Goal: Task Accomplishment & Management: Use online tool/utility

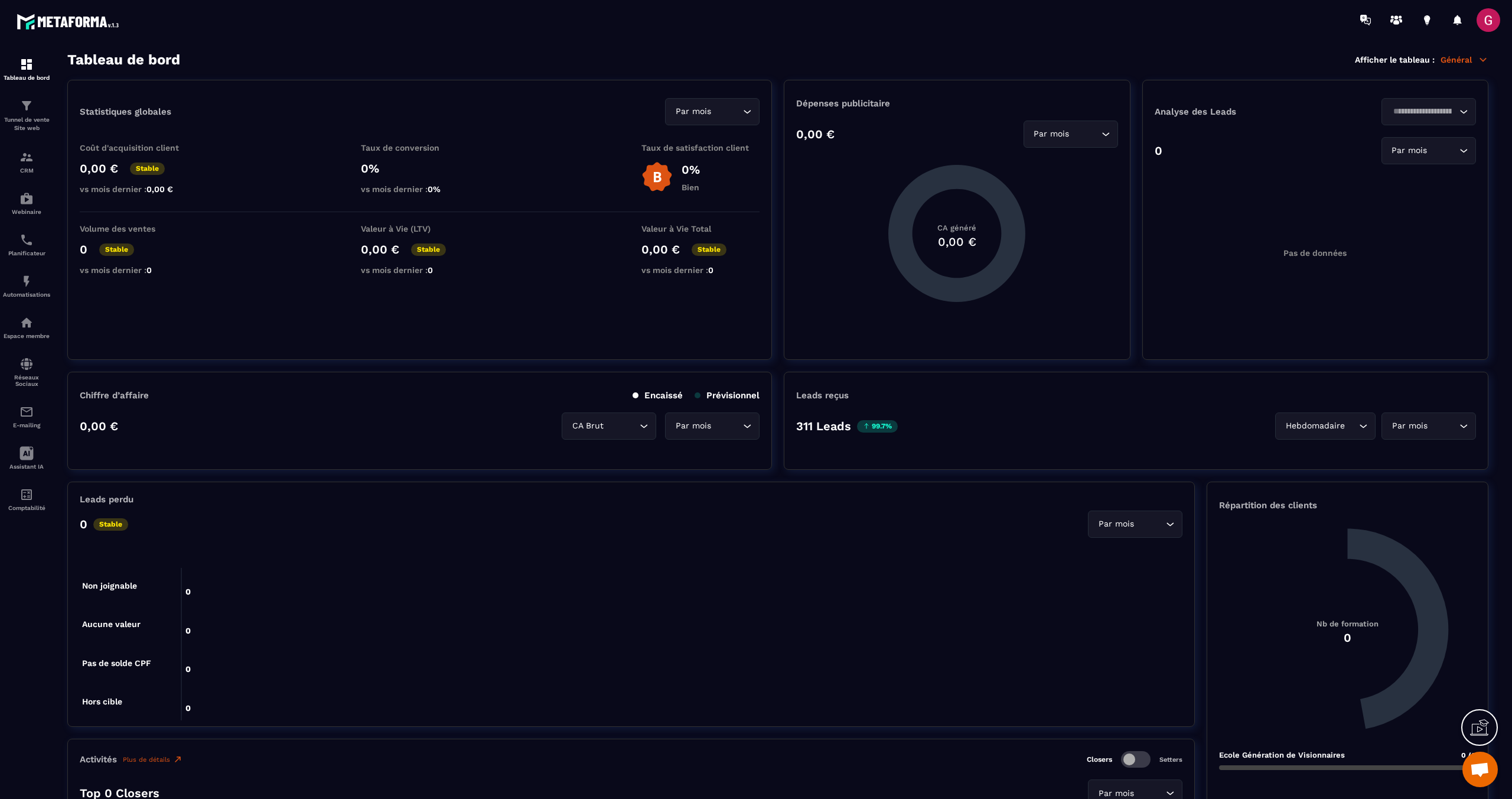
scroll to position [471, 0]
click at [1365, 24] on icon at bounding box center [1365, 20] width 19 height 19
click at [1487, 724] on icon at bounding box center [1479, 727] width 19 height 19
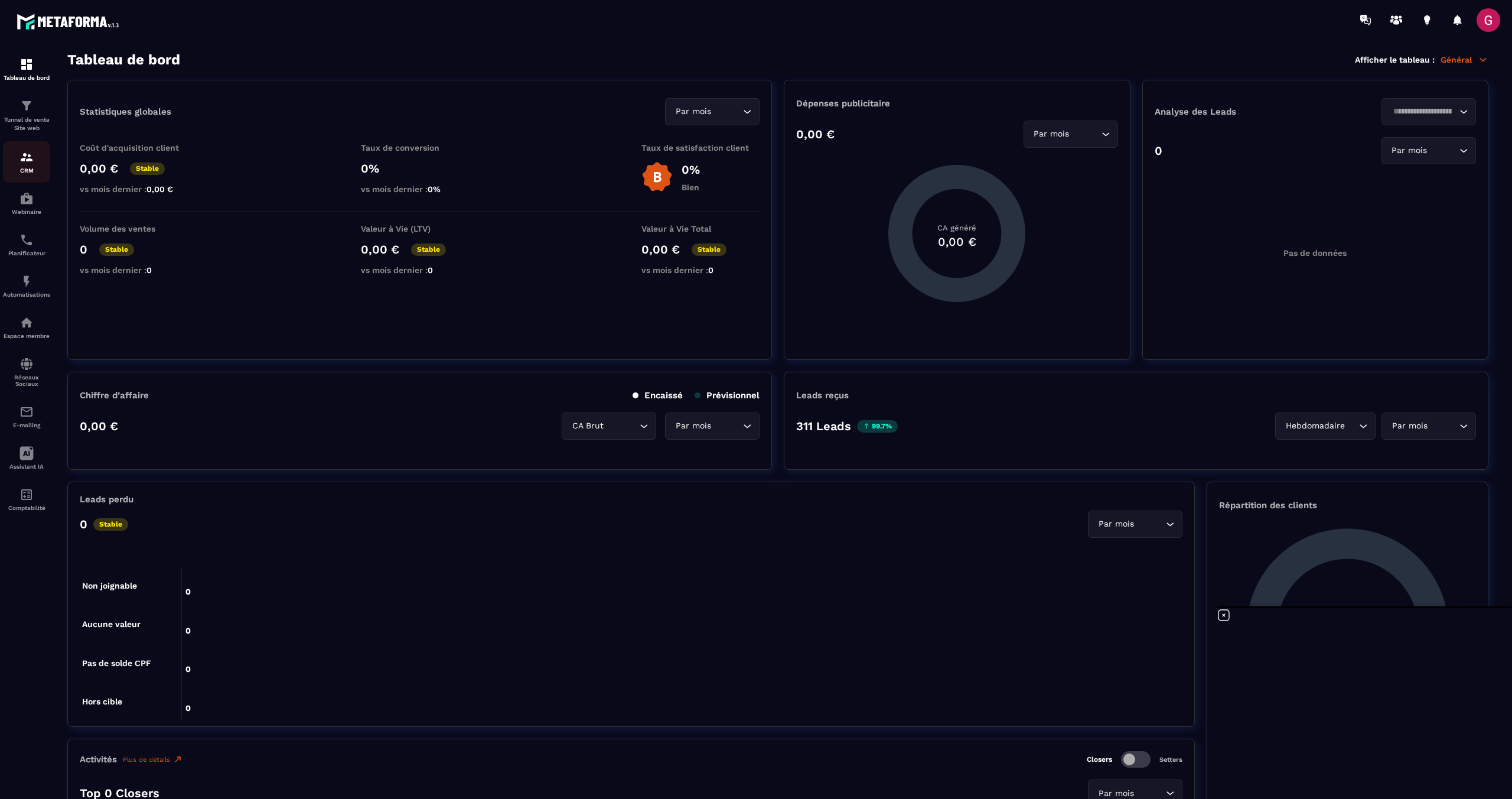
click at [27, 175] on link "CRM" at bounding box center [27, 162] width 47 height 41
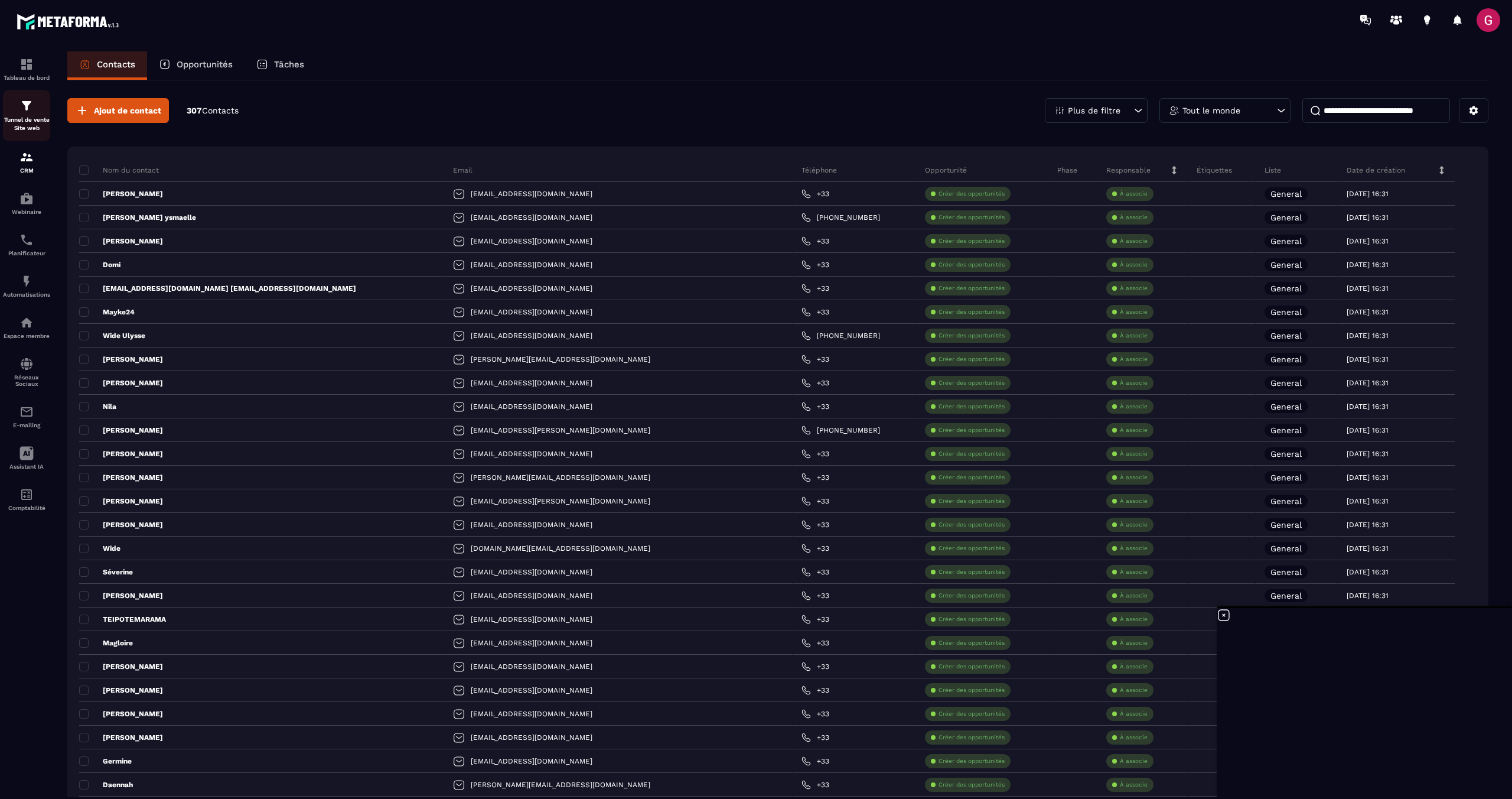
click at [36, 108] on div "Tunnel de vente Site web" at bounding box center [27, 115] width 47 height 34
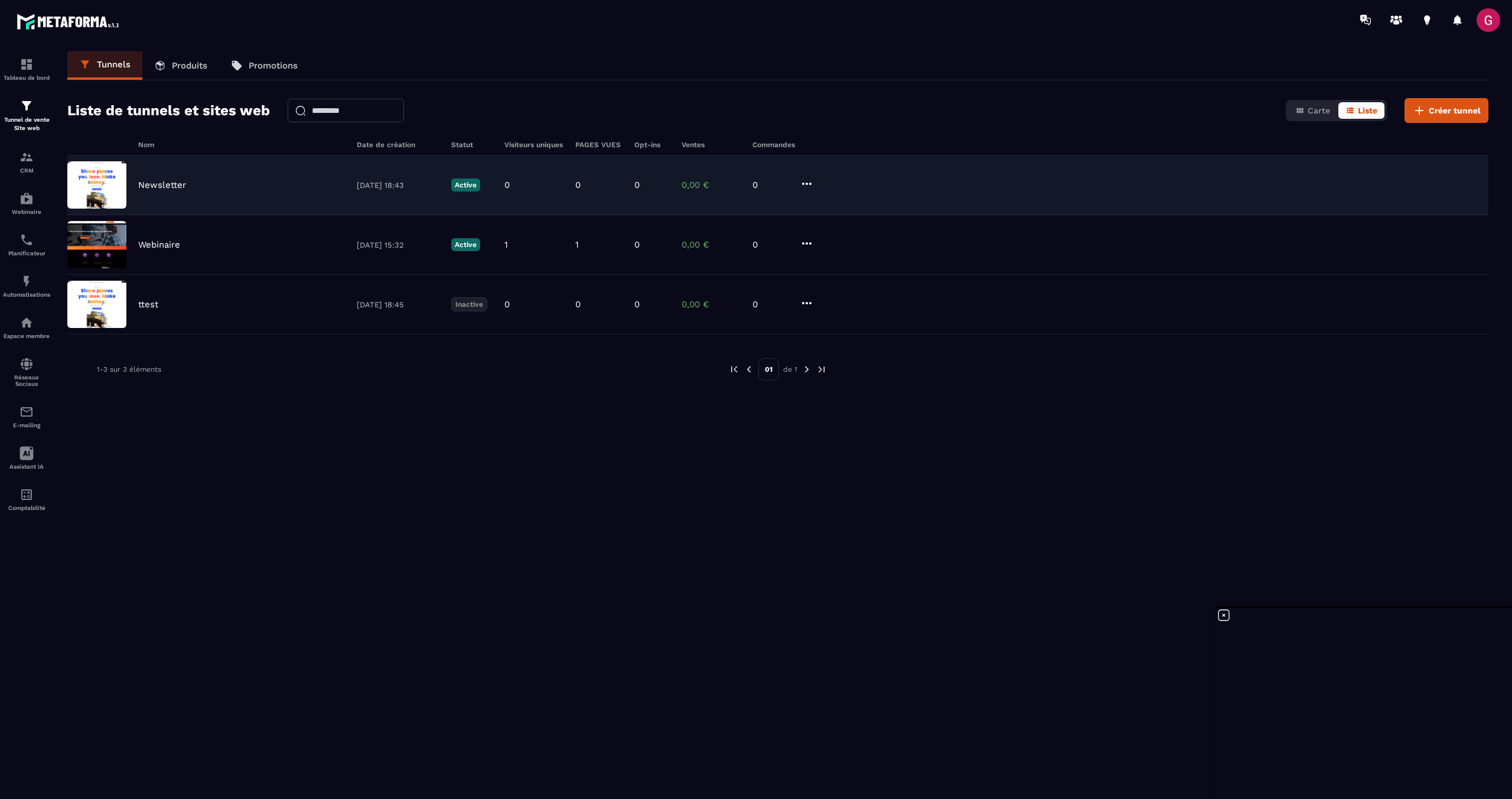
click at [803, 183] on icon at bounding box center [807, 184] width 10 height 2
click at [861, 272] on button "Supprimer" at bounding box center [852, 271] width 94 height 21
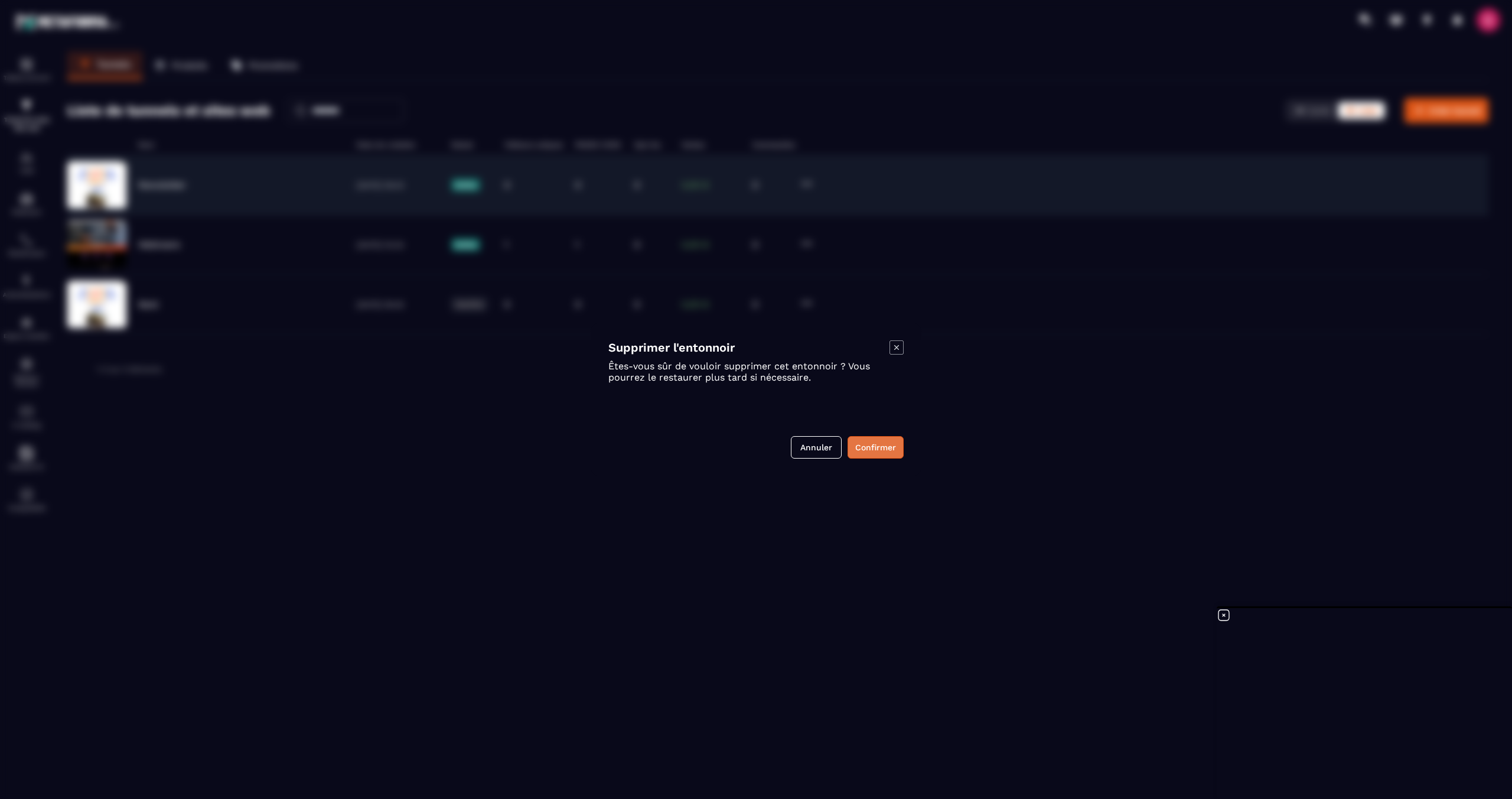
click at [881, 449] on button "Confirmer" at bounding box center [875, 447] width 56 height 22
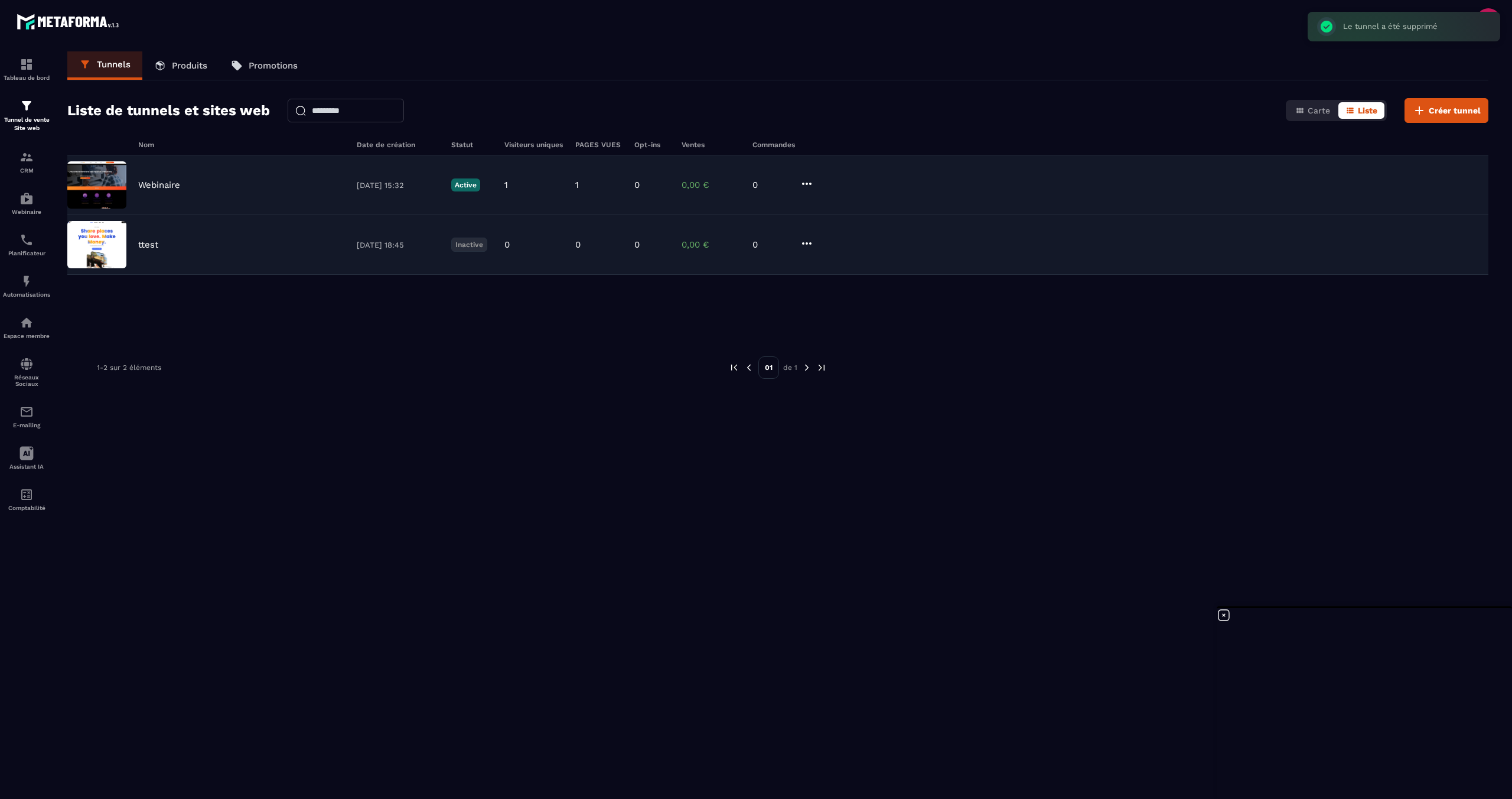
click at [804, 243] on icon at bounding box center [807, 244] width 10 height 2
click at [861, 332] on button "Supprimer" at bounding box center [852, 331] width 94 height 21
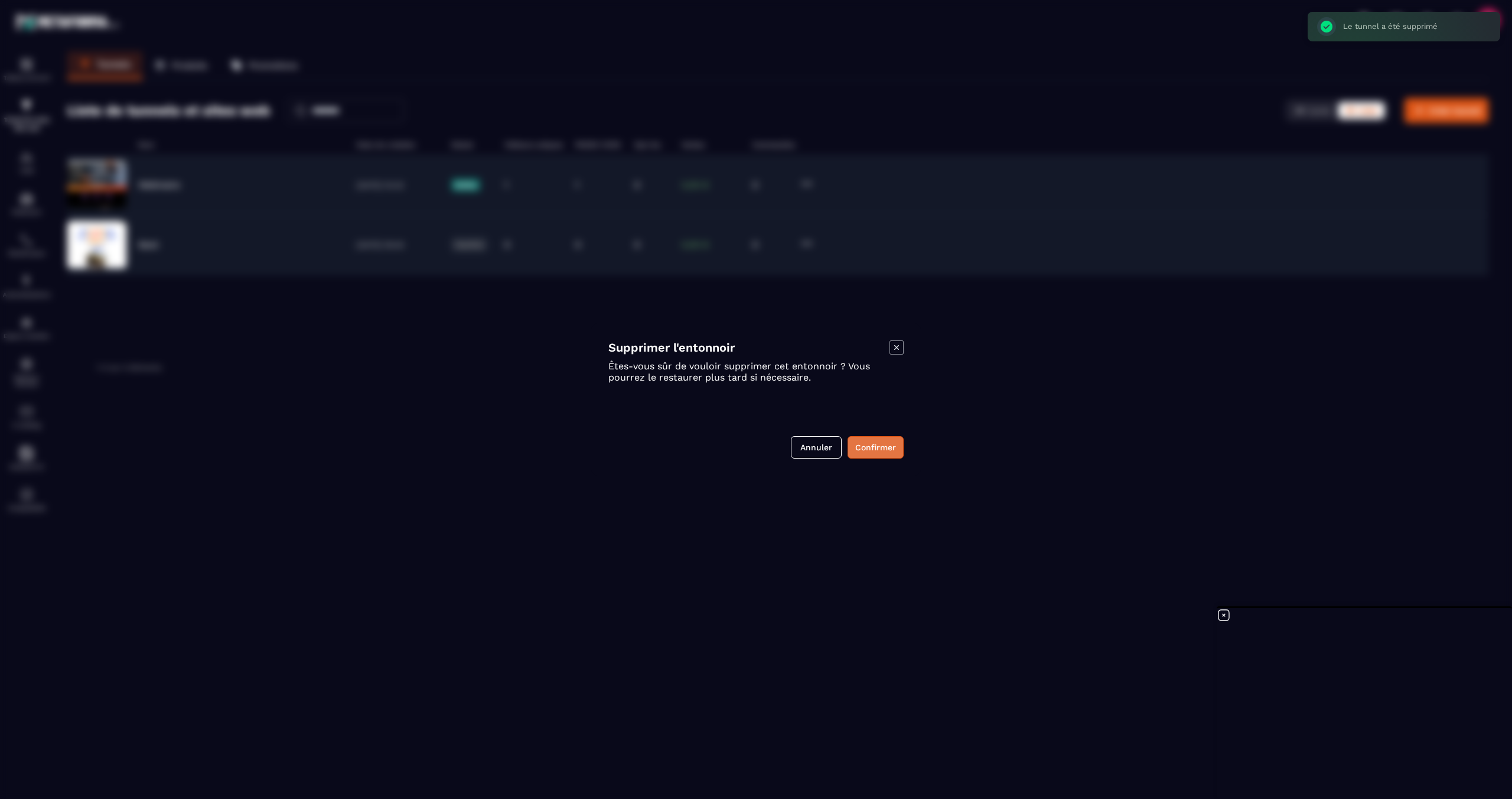
click at [887, 456] on button "Confirmer" at bounding box center [875, 447] width 56 height 22
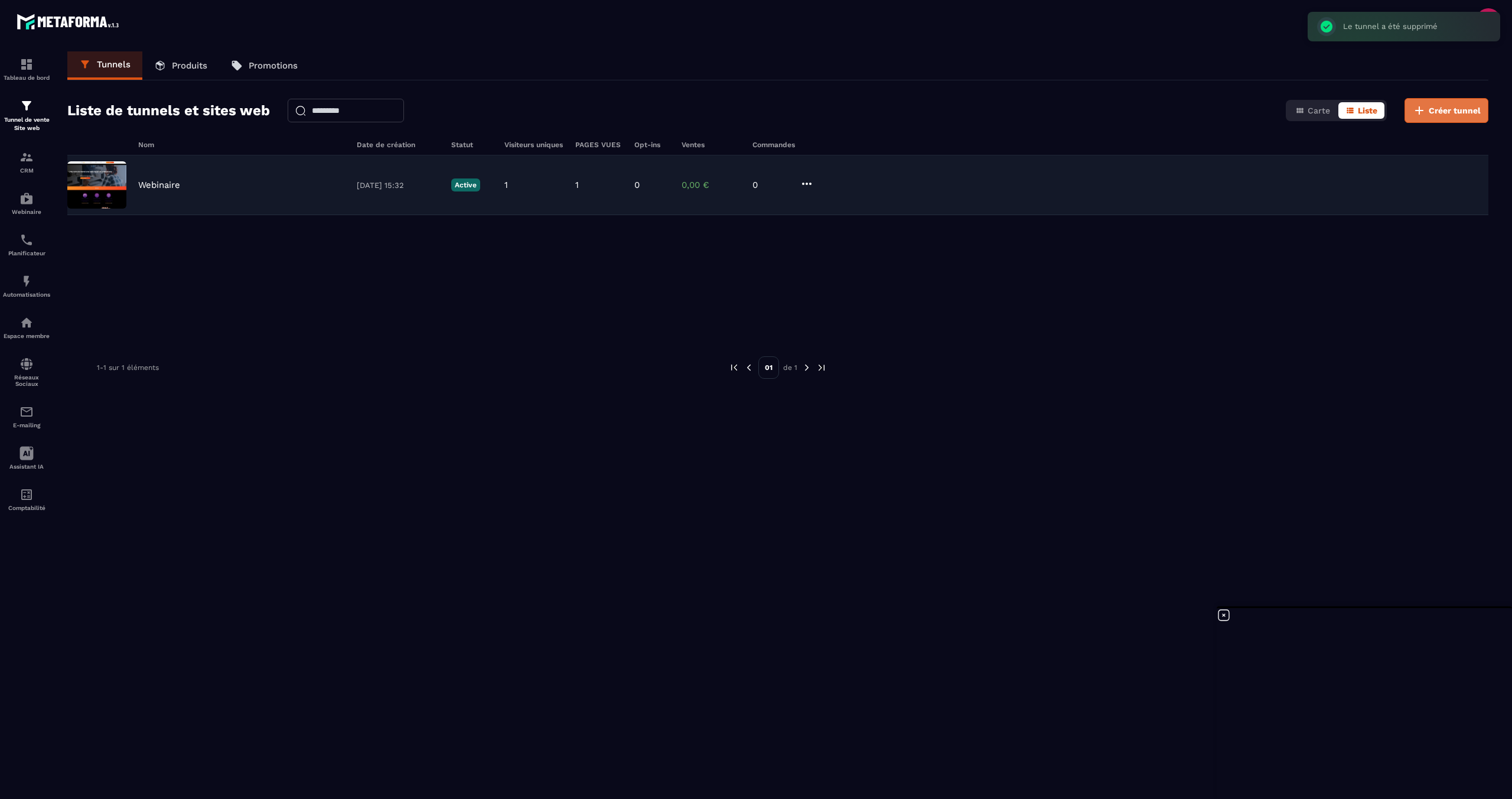
click at [1433, 108] on span "Créer tunnel" at bounding box center [1455, 111] width 52 height 12
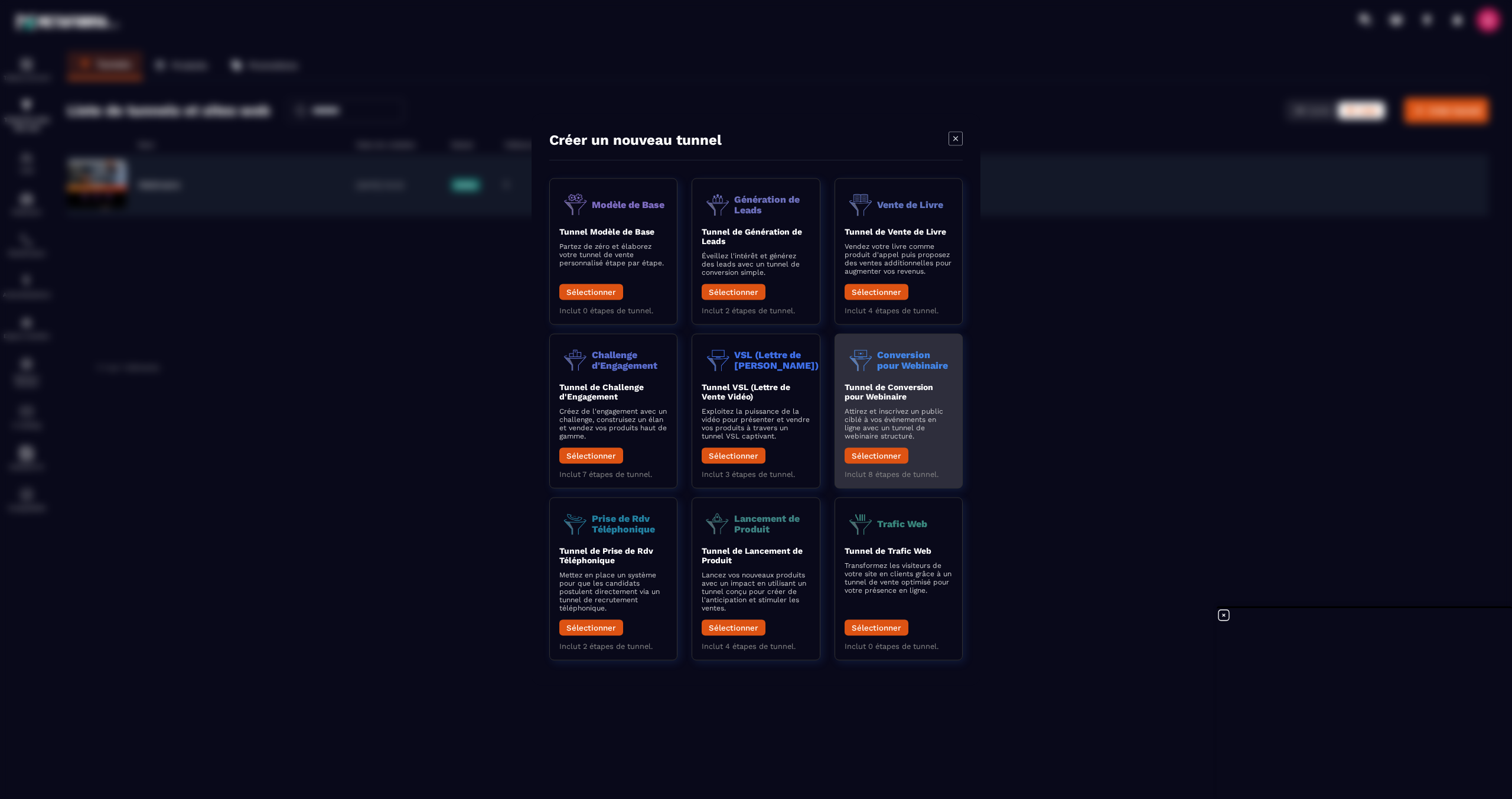
click at [890, 364] on p "Conversion pour Webinaire" at bounding box center [915, 360] width 76 height 21
click at [896, 464] on div "Tunnel de Conversion pour Webinaire Attirez et inscrivez un public ciblé à vos …" at bounding box center [898, 426] width 108 height 88
click at [884, 456] on button "Sélectionner" at bounding box center [877, 456] width 64 height 16
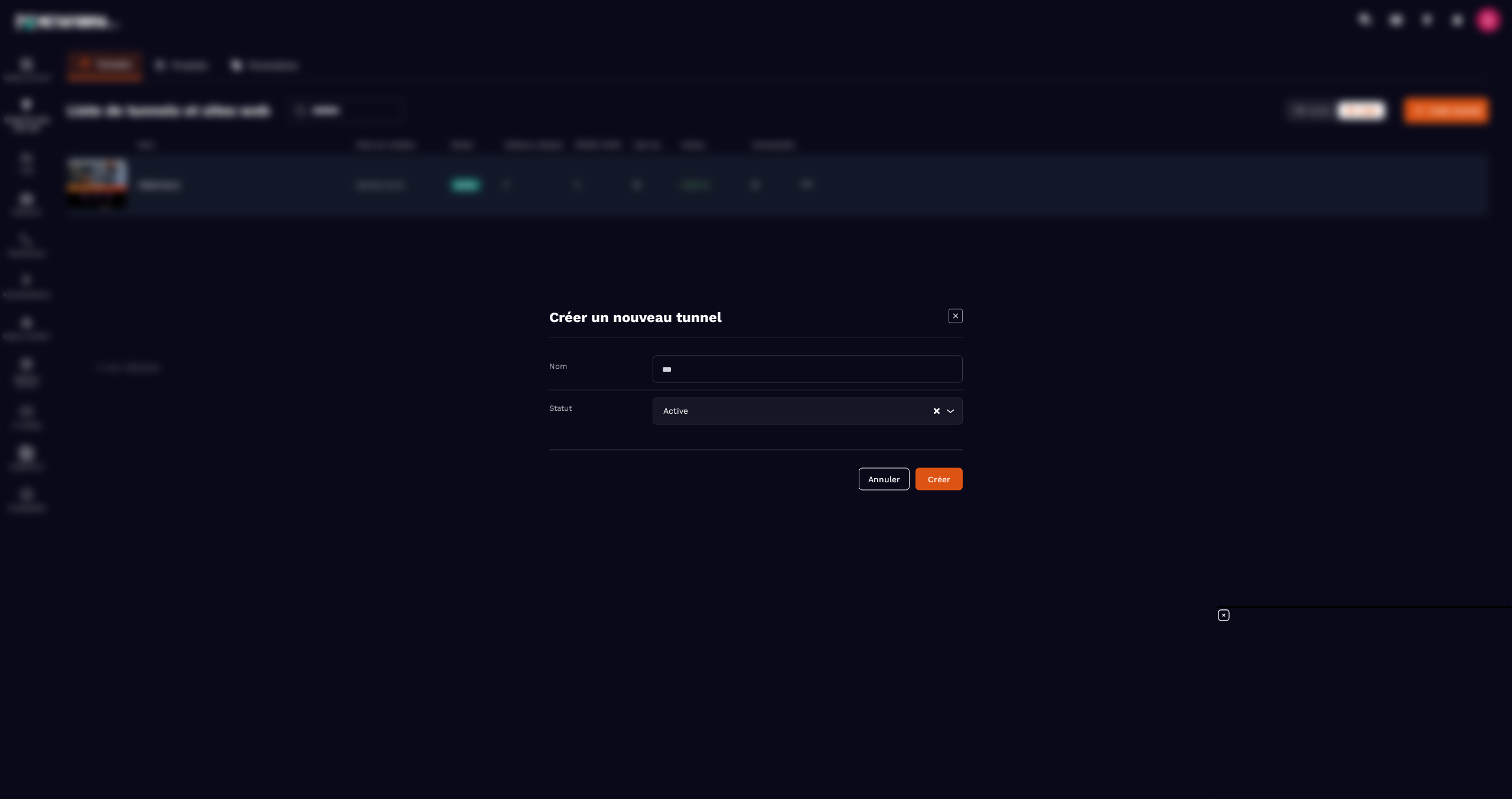
click at [715, 378] on input "Modal window" at bounding box center [807, 369] width 310 height 27
type input "*****"
click at [945, 477] on div "Créer" at bounding box center [939, 479] width 32 height 12
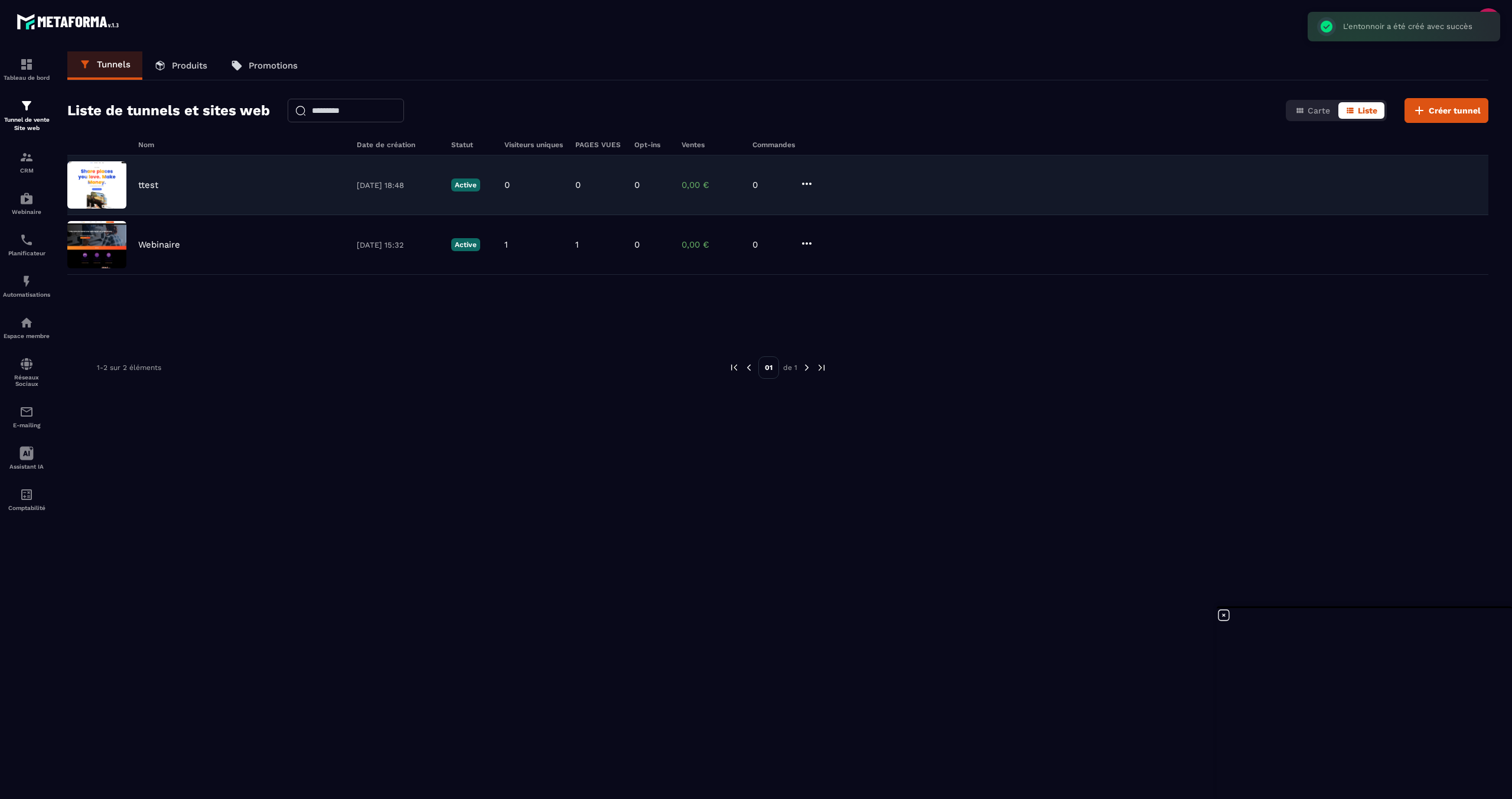
click at [111, 182] on img at bounding box center [97, 185] width 59 height 47
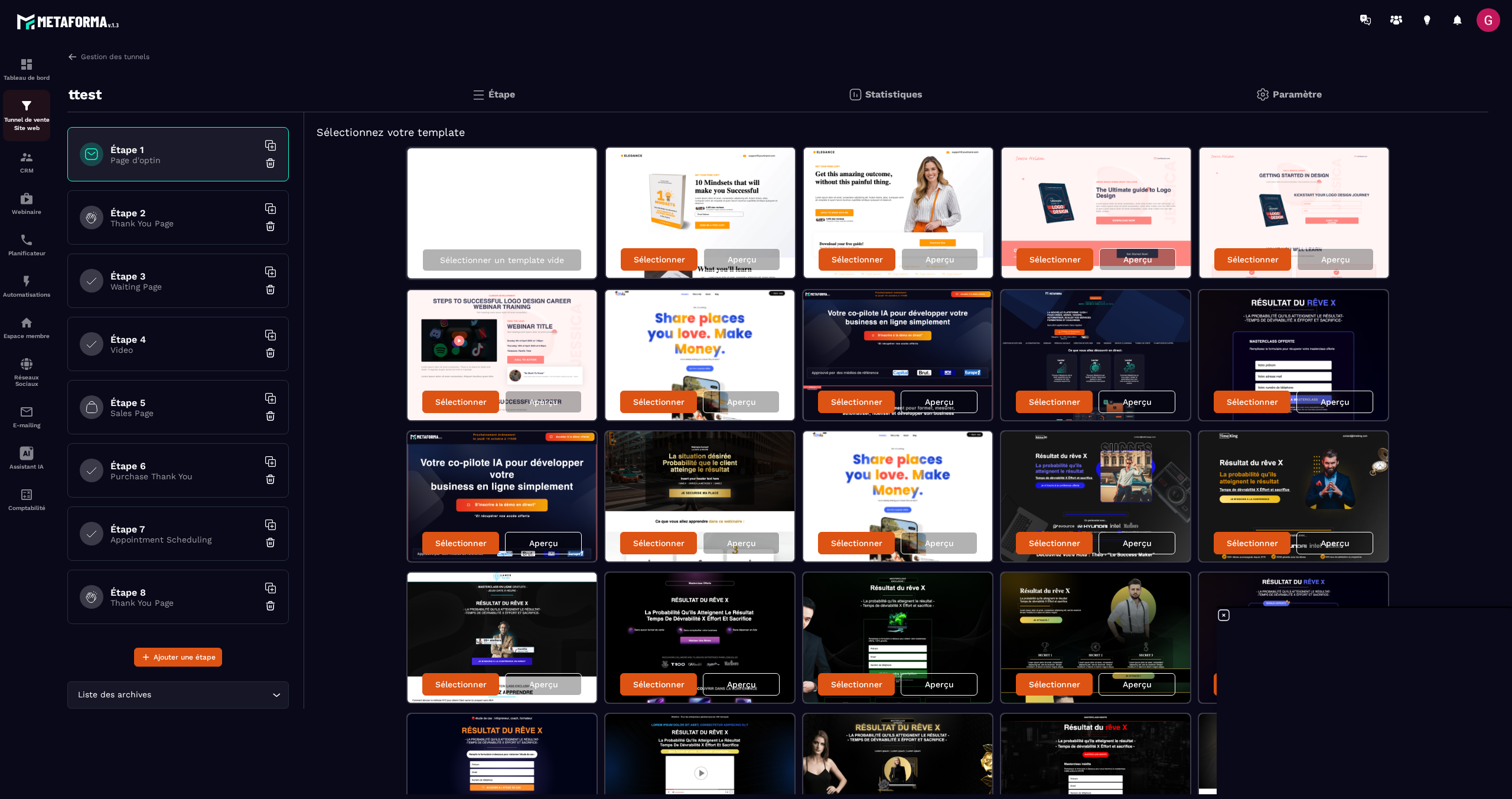
click at [30, 121] on p "Tunnel de vente Site web" at bounding box center [27, 124] width 47 height 16
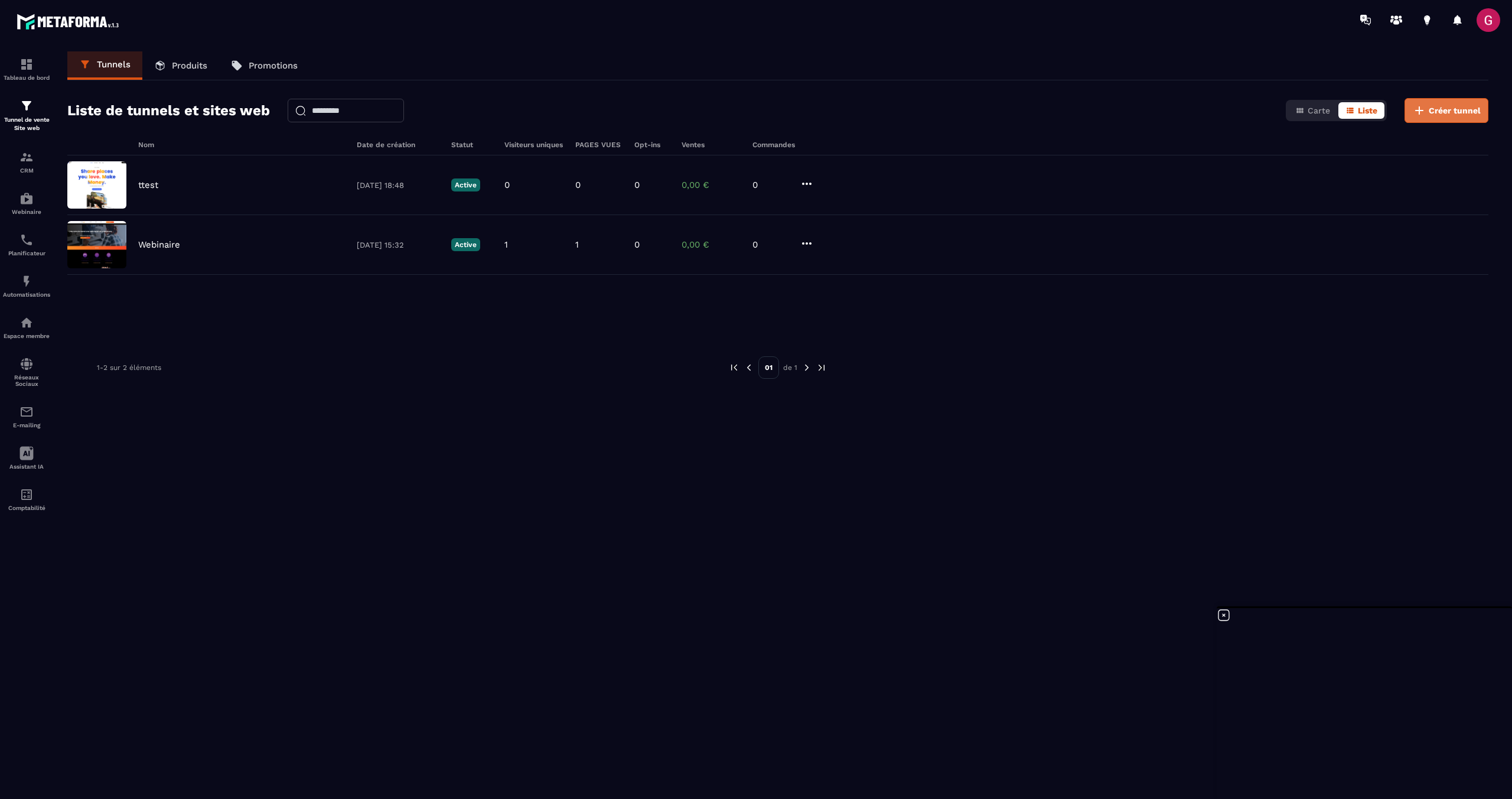
click at [1435, 109] on span "Créer tunnel" at bounding box center [1455, 111] width 52 height 12
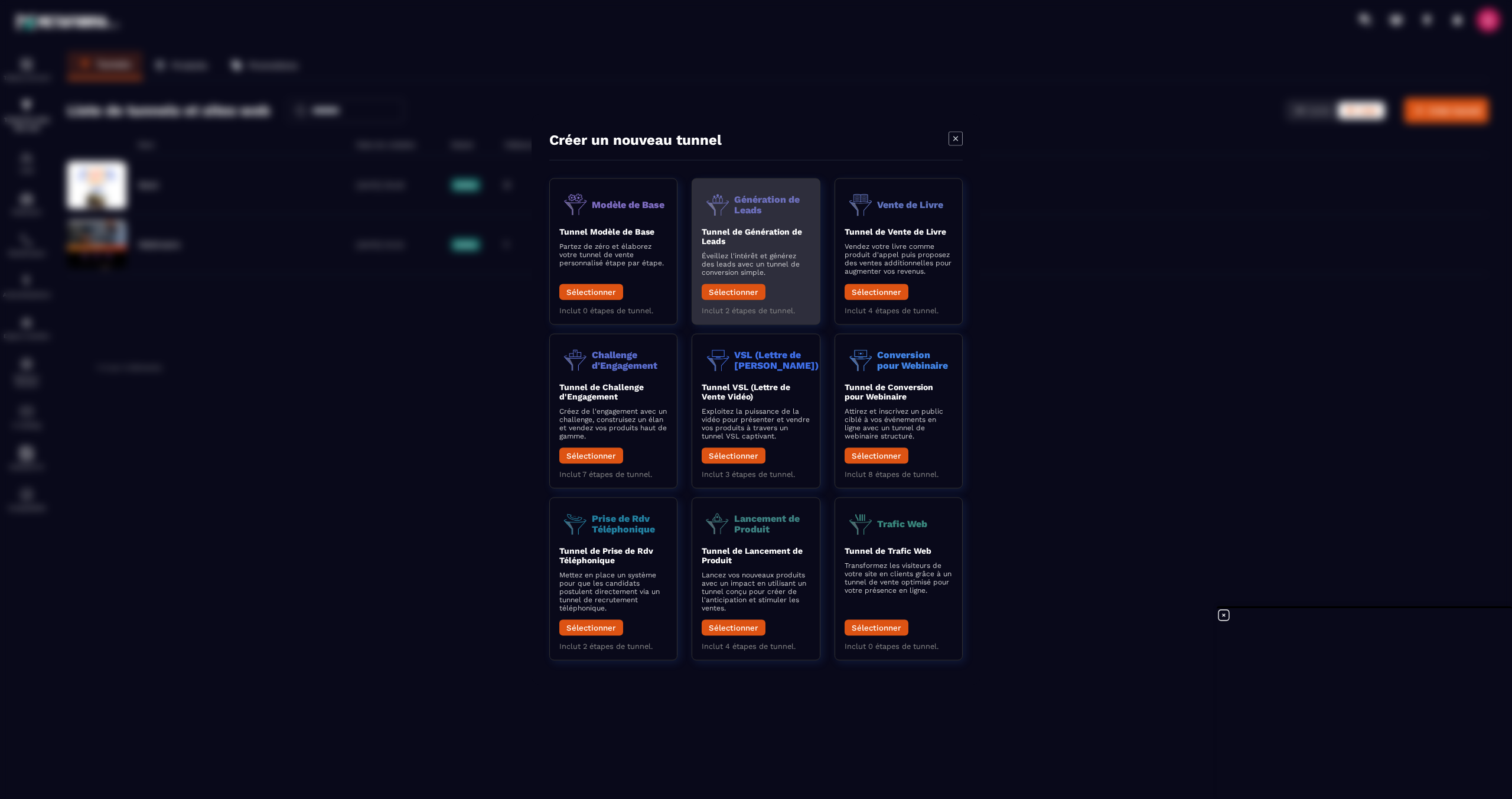
click at [759, 264] on p "Éveillez l'intérêt et générez des leads avec un tunnel de conversion simple." at bounding box center [756, 264] width 108 height 25
click at [742, 291] on button "Sélectionner" at bounding box center [734, 292] width 64 height 16
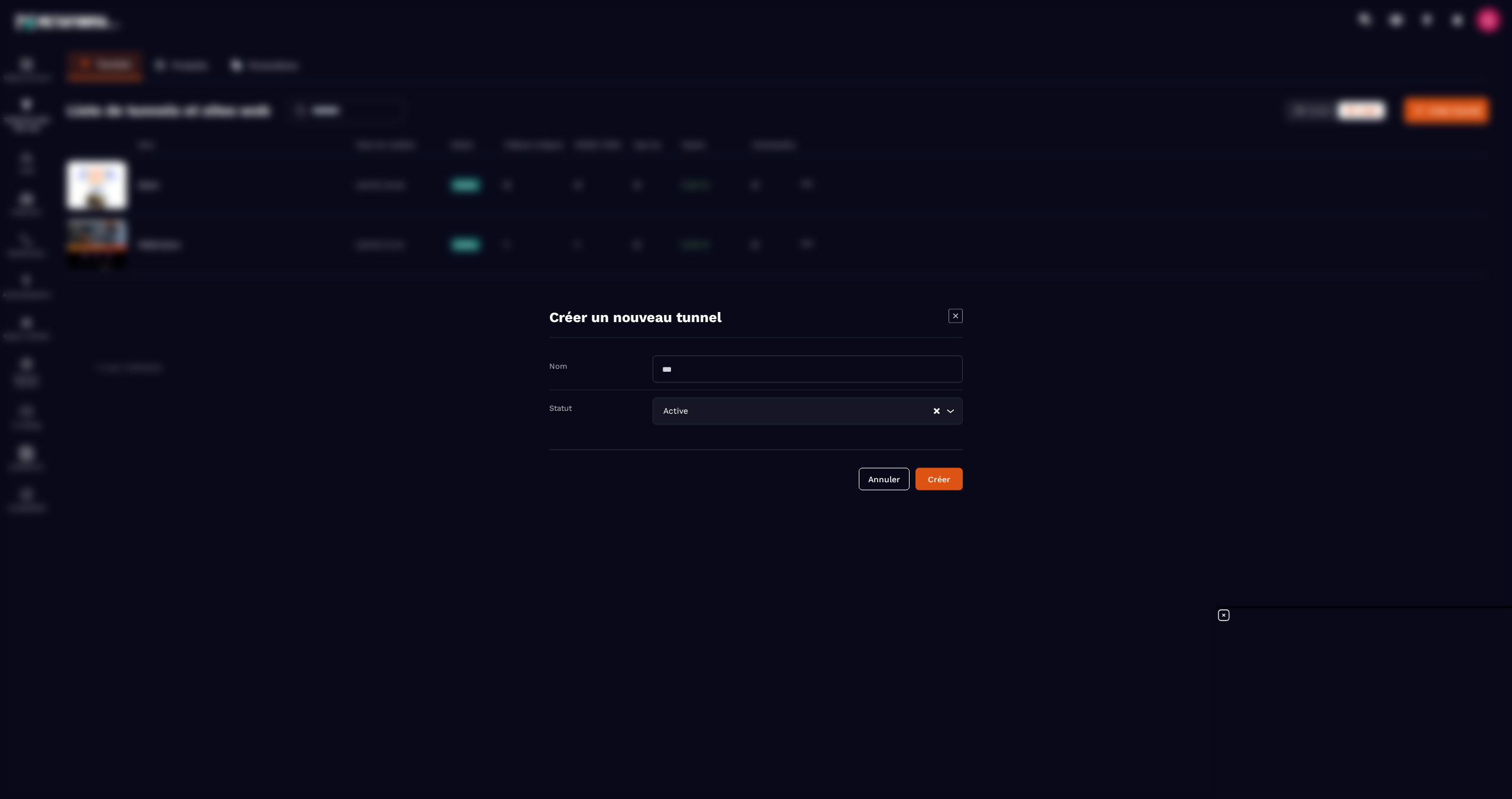
click at [792, 360] on input "Modal window" at bounding box center [807, 369] width 310 height 27
type input "**********"
click at [942, 479] on div "Créer" at bounding box center [939, 479] width 32 height 12
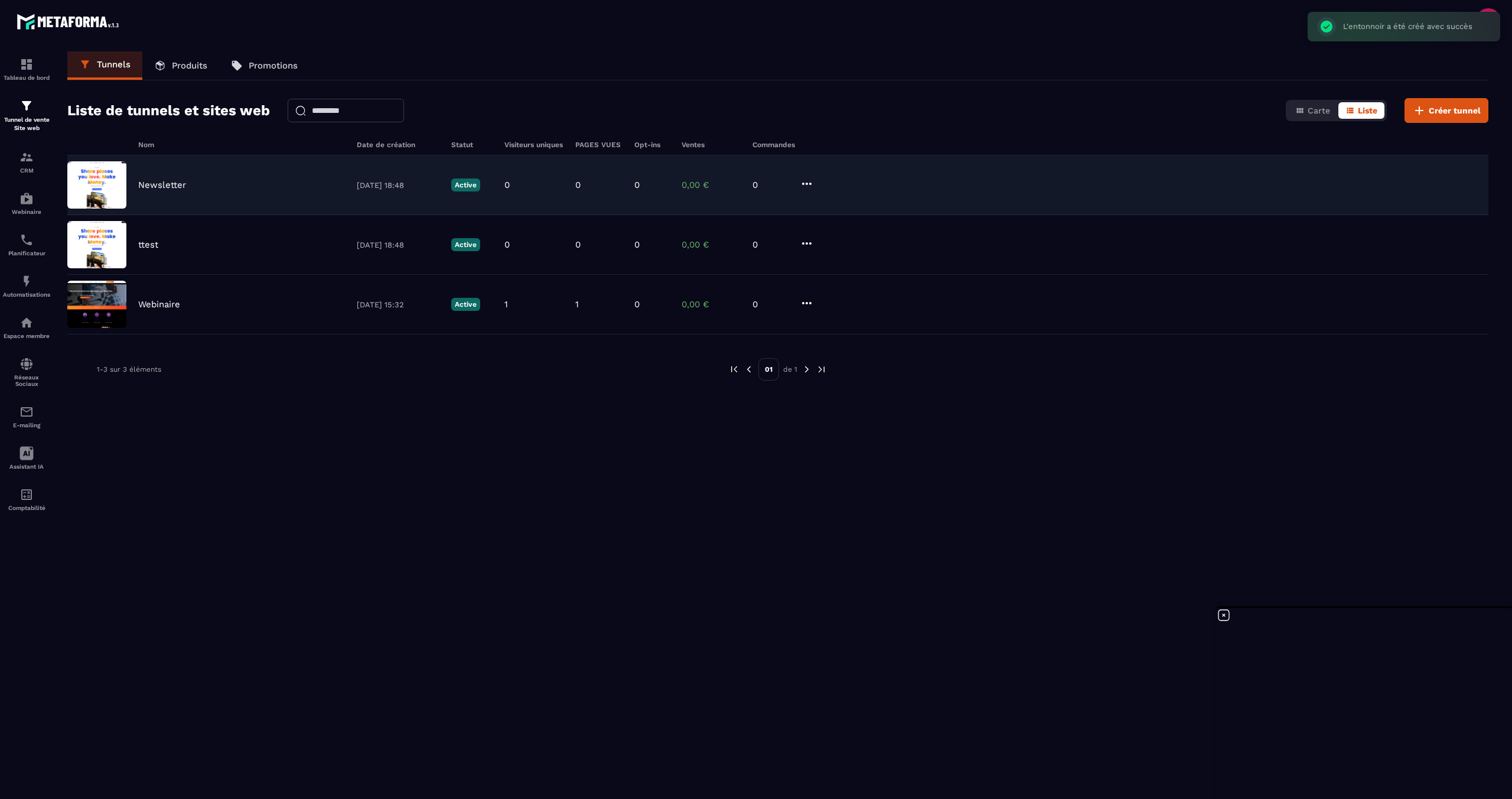
click at [111, 194] on img at bounding box center [97, 185] width 59 height 47
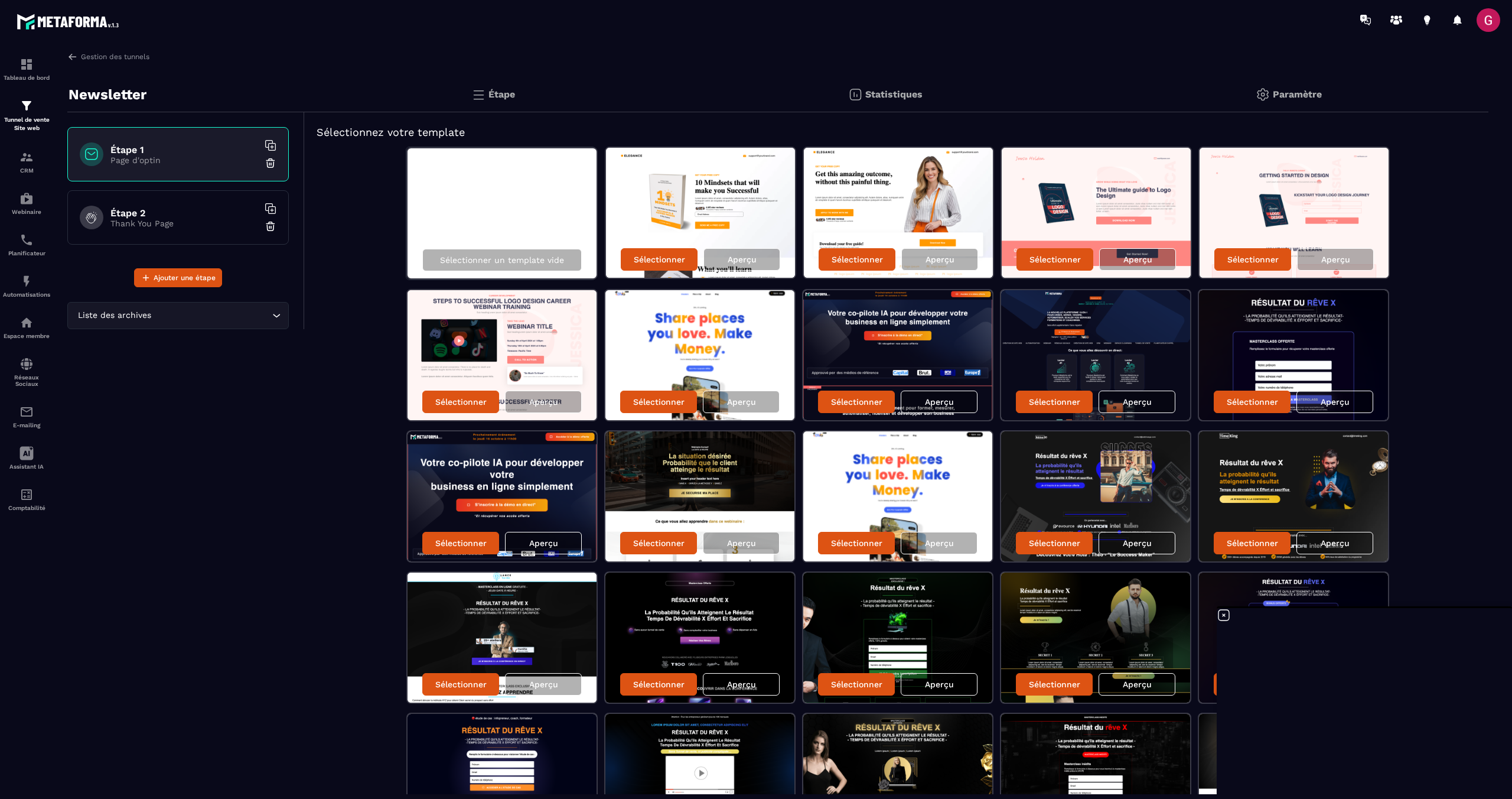
click at [1292, 363] on img at bounding box center [1293, 355] width 189 height 130
click at [1350, 406] on div "Aperçu" at bounding box center [1334, 401] width 77 height 22
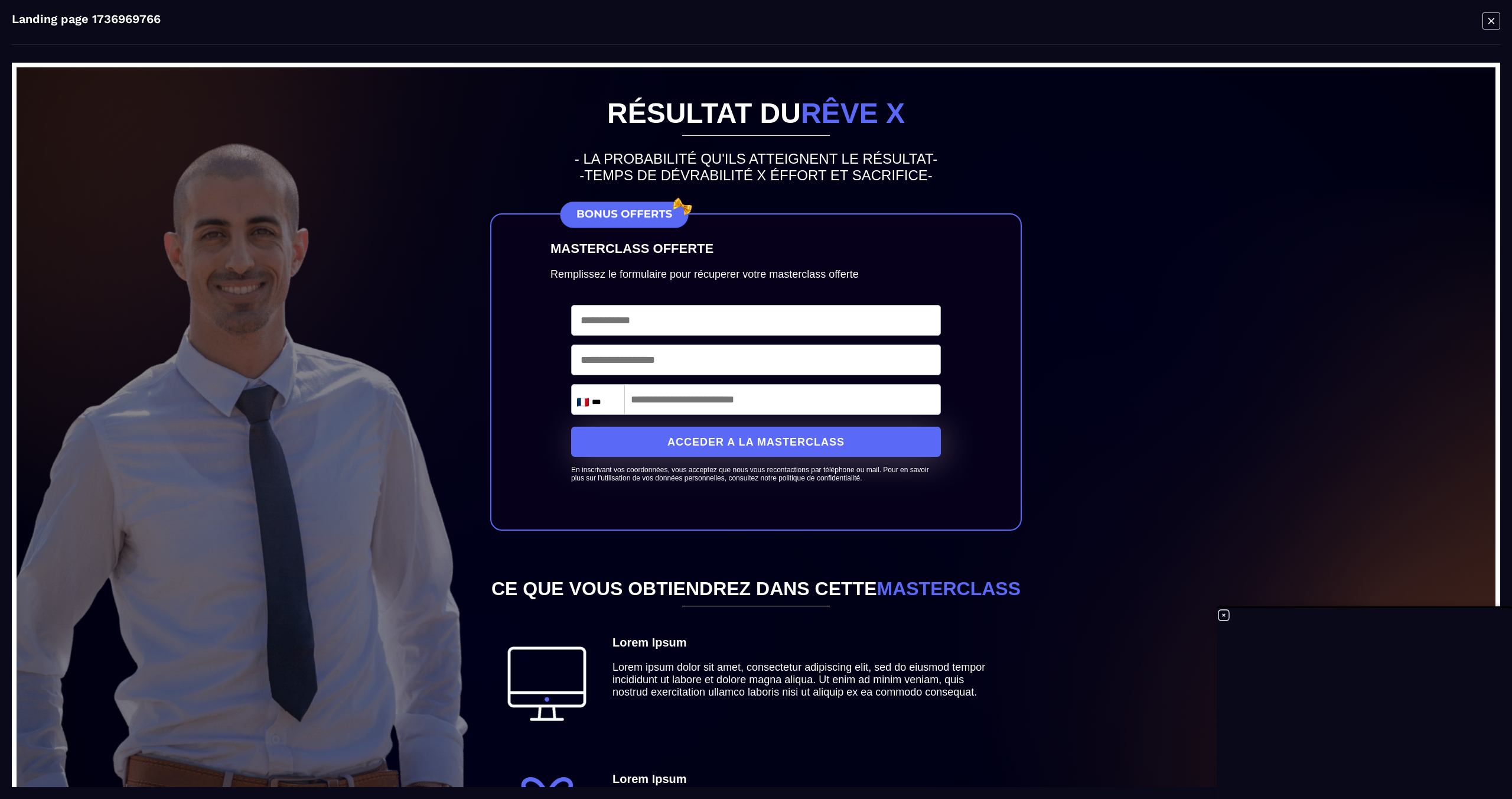
click at [1485, 19] on icon "Modal window" at bounding box center [1491, 21] width 18 height 18
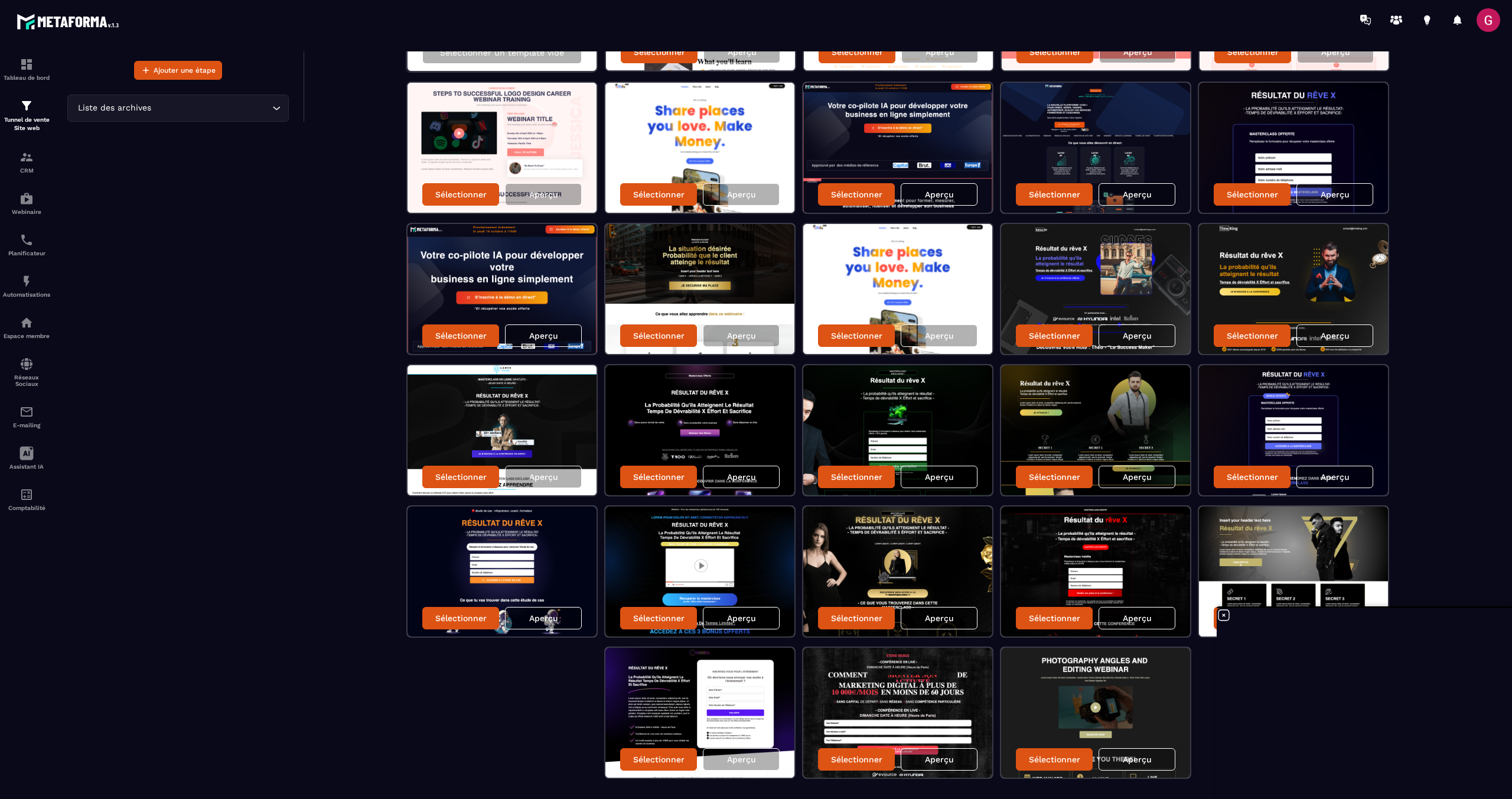
scroll to position [239, 0]
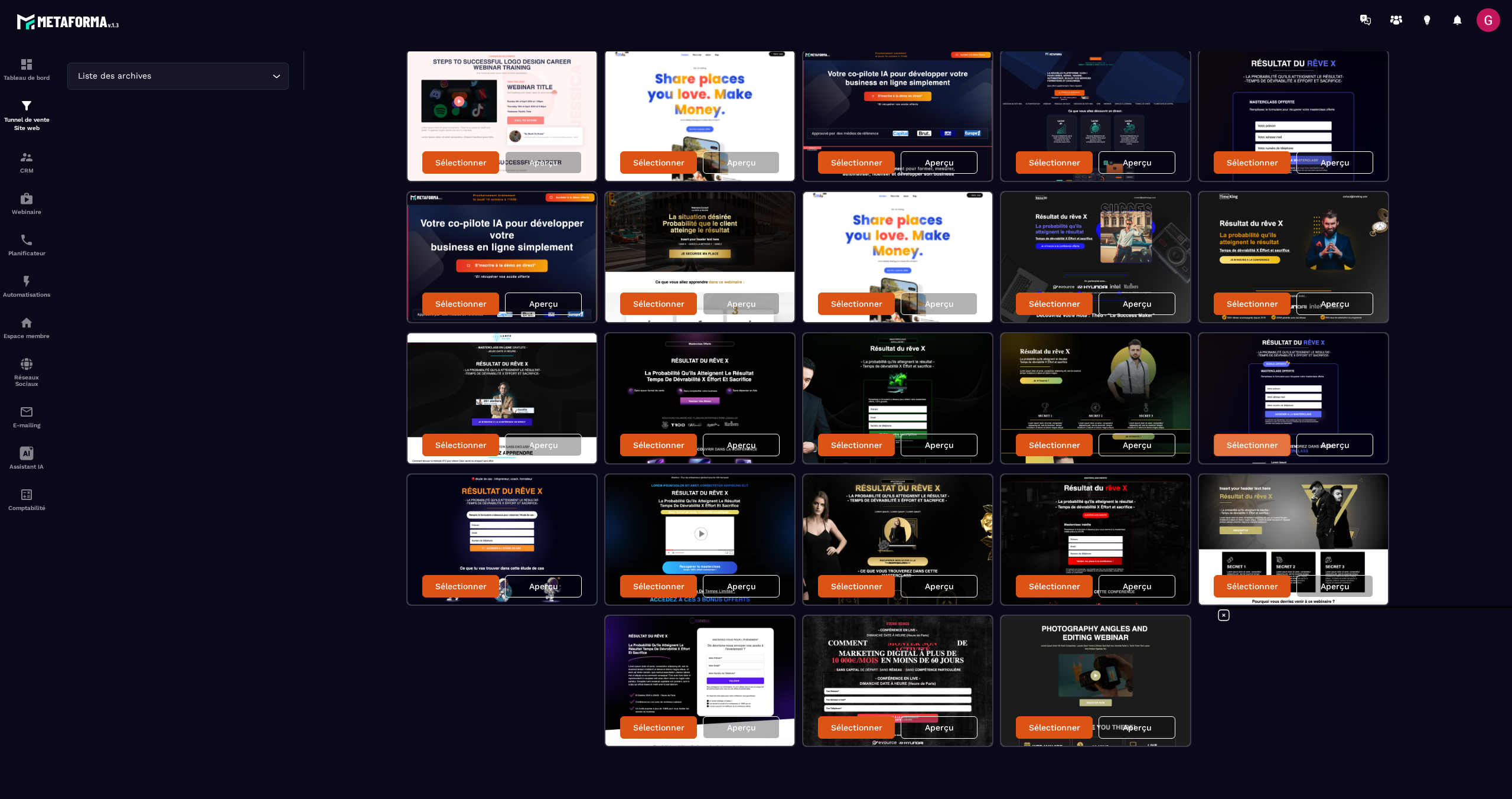
click at [1273, 447] on p "Sélectionner" at bounding box center [1252, 445] width 51 height 10
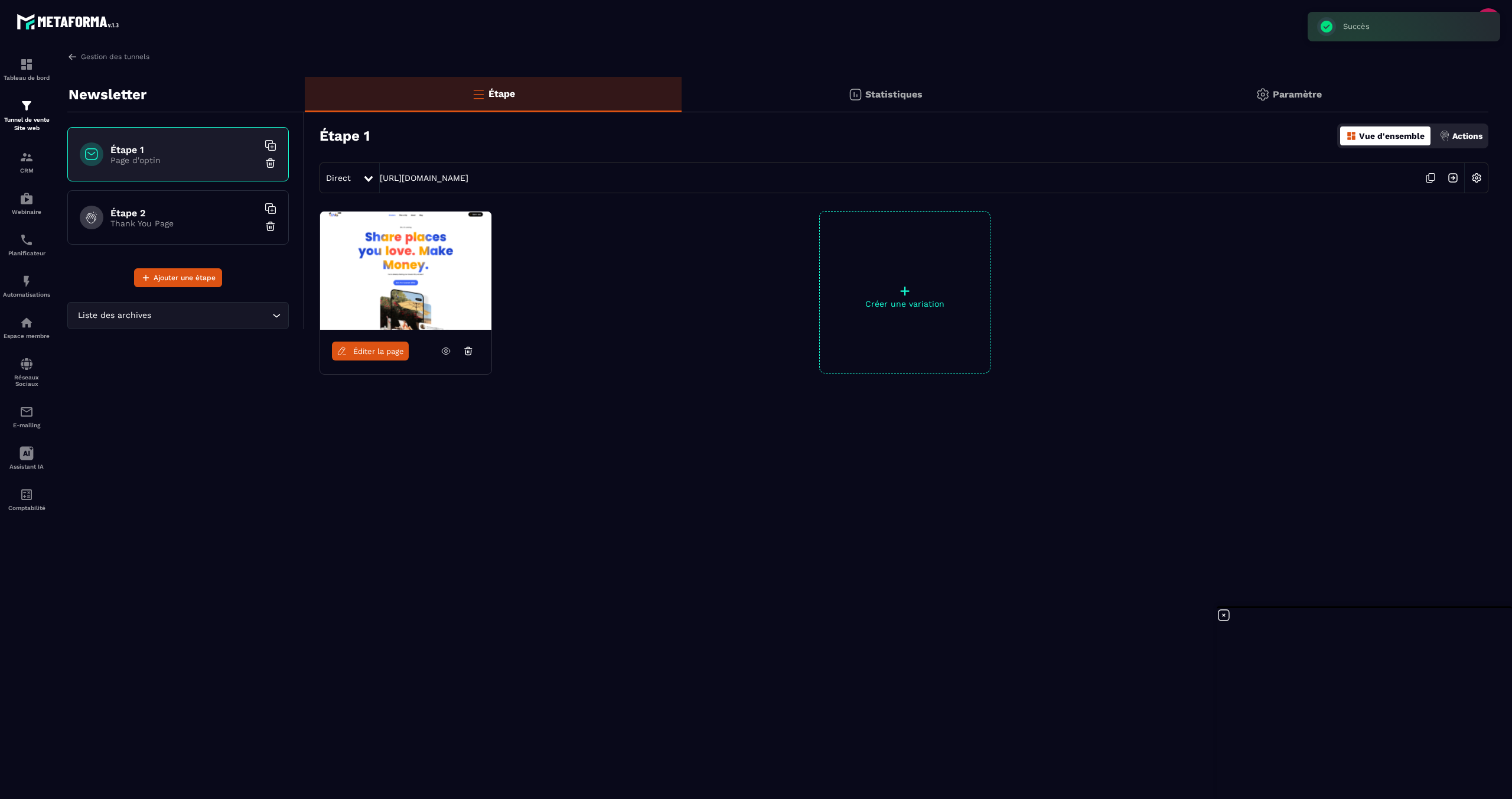
click at [392, 354] on span "Éditer la page" at bounding box center [379, 351] width 51 height 9
